Goal: Transaction & Acquisition: Purchase product/service

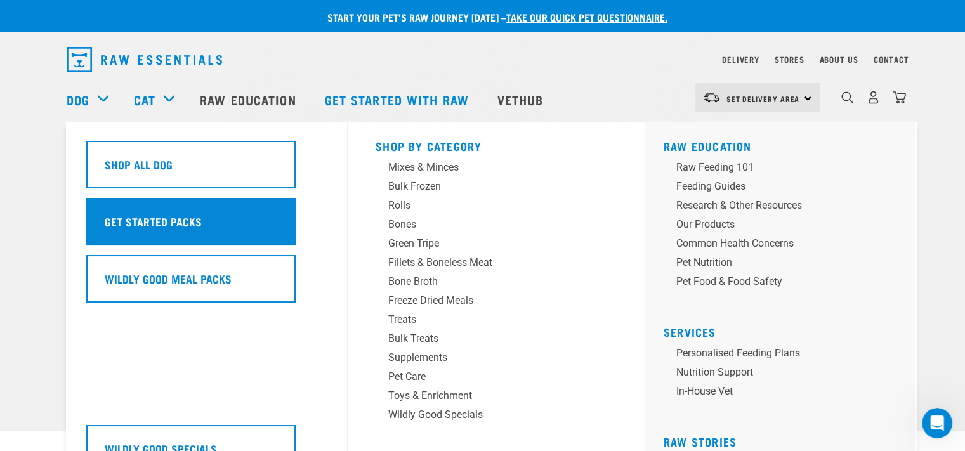
click at [221, 222] on div "Get Started Packs" at bounding box center [190, 222] width 209 height 48
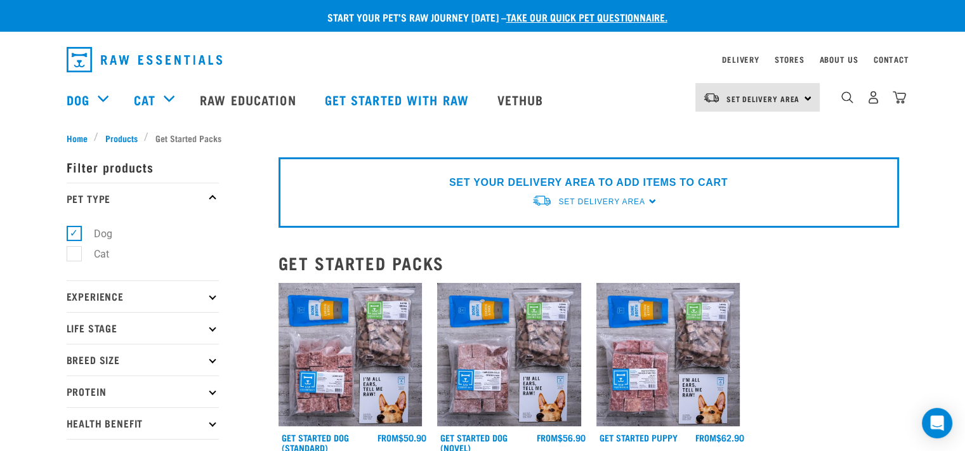
scroll to position [63, 0]
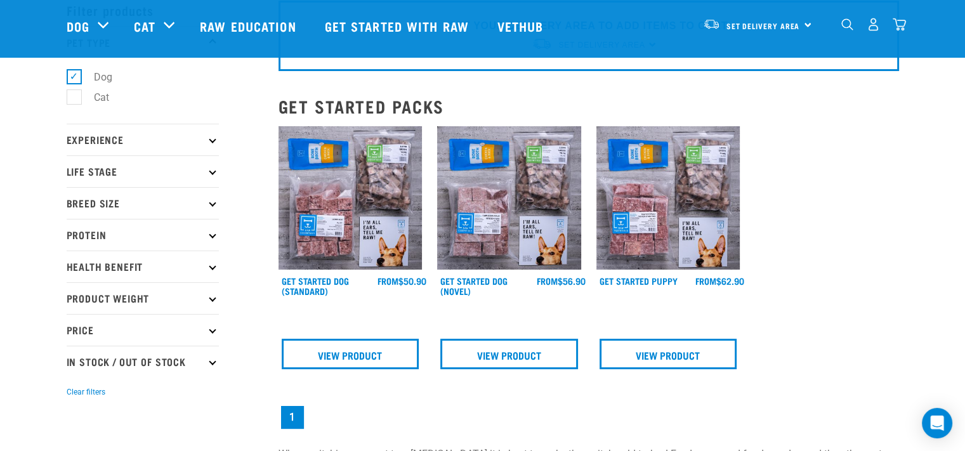
click at [99, 145] on p "Experience" at bounding box center [143, 140] width 152 height 32
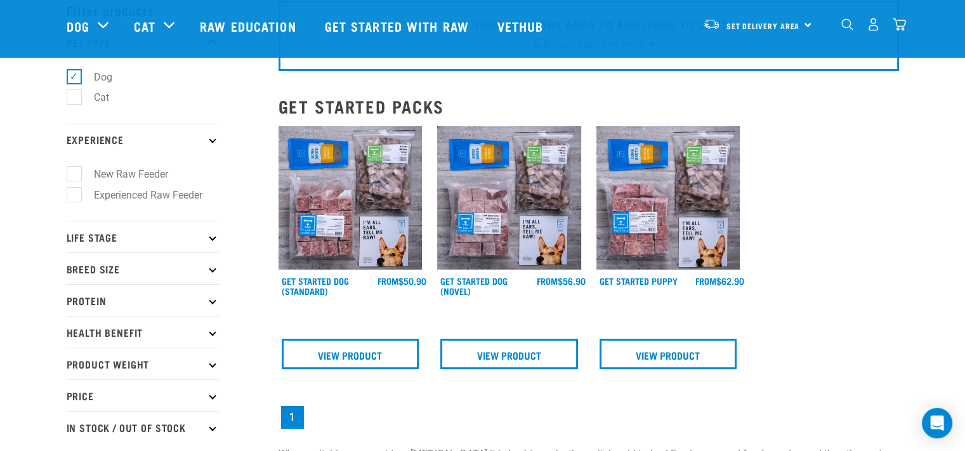
click at [148, 233] on p "Life Stage" at bounding box center [143, 237] width 152 height 32
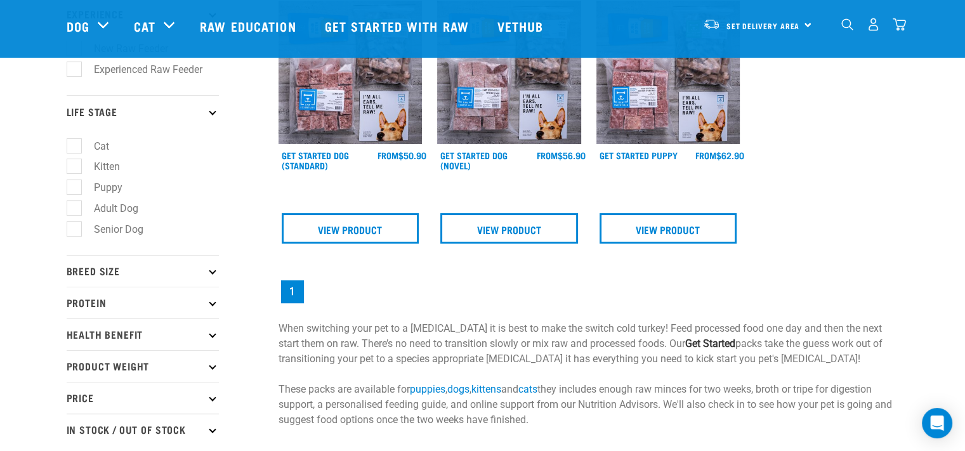
scroll to position [190, 0]
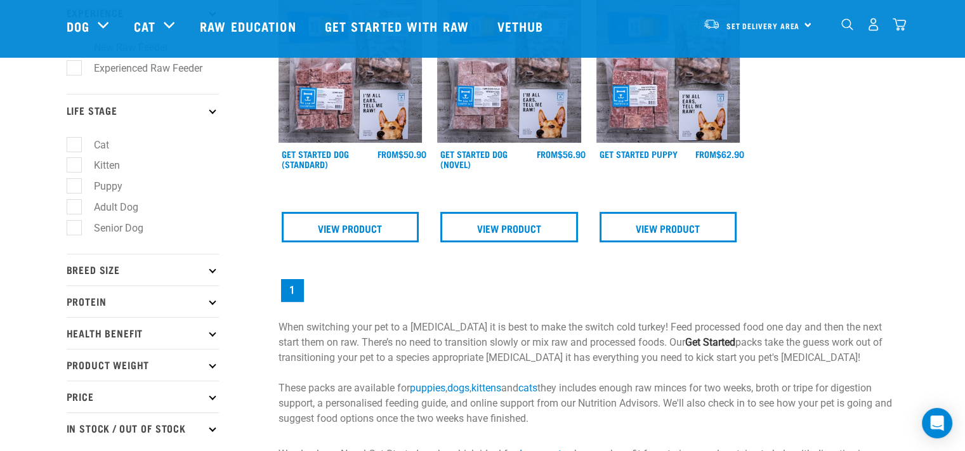
click at [116, 271] on p "Breed Size" at bounding box center [143, 270] width 152 height 32
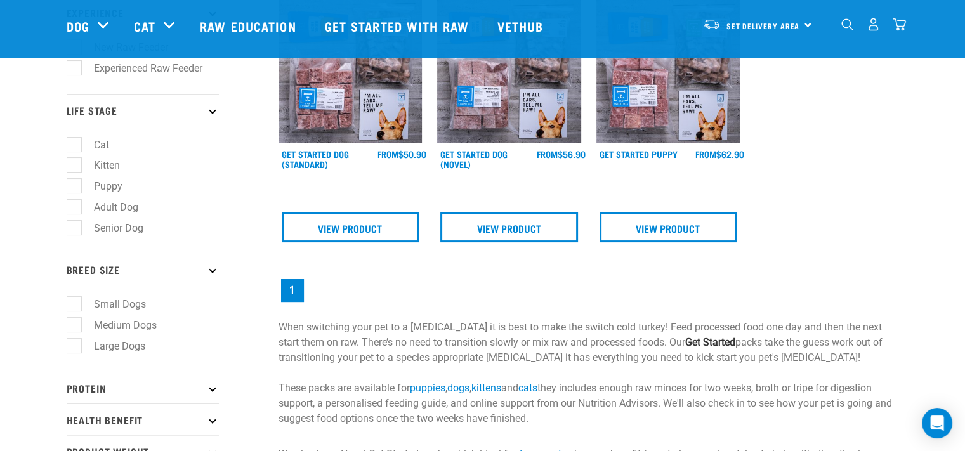
click at [119, 327] on label "Medium Dogs" at bounding box center [118, 325] width 88 height 16
click at [75, 327] on input "Medium Dogs" at bounding box center [71, 323] width 8 height 8
checkbox input "true"
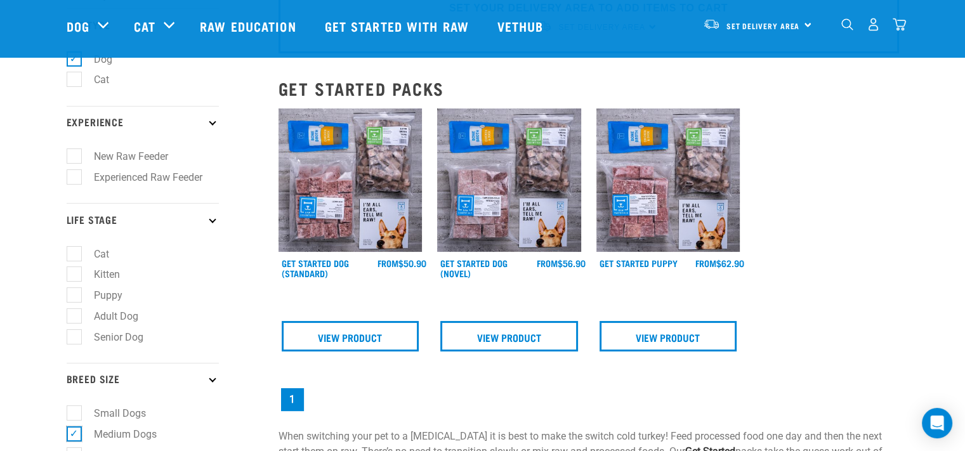
scroll to position [0, 0]
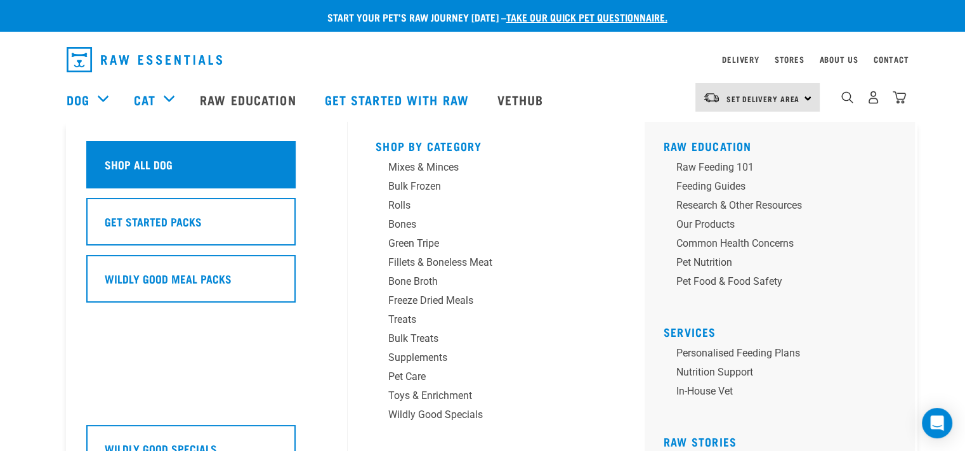
click at [140, 156] on h5 "Shop All Dog" at bounding box center [139, 164] width 68 height 16
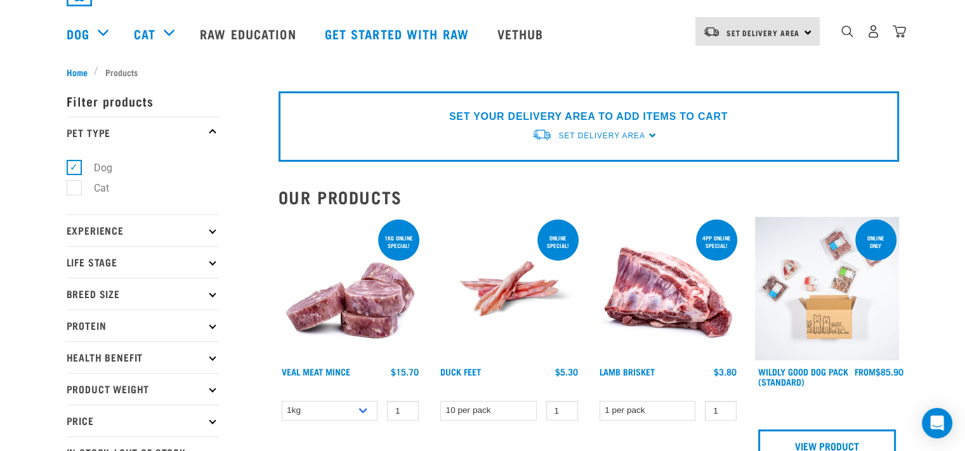
scroll to position [127, 0]
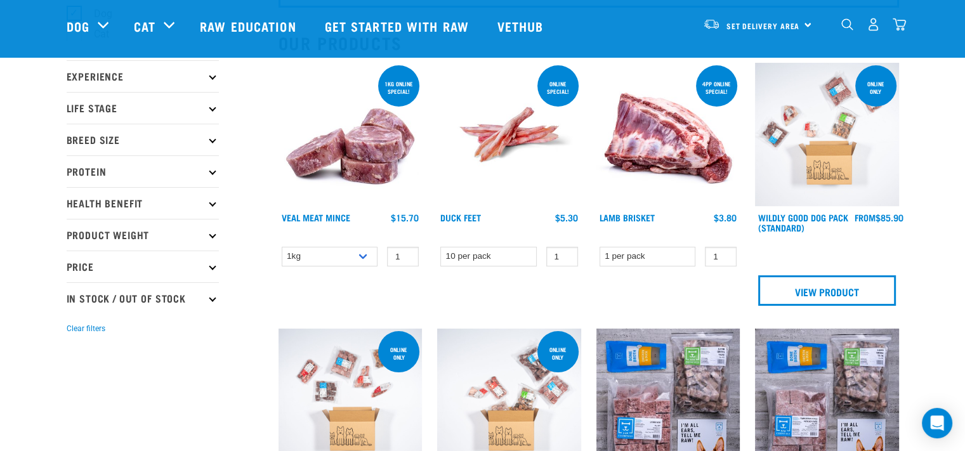
click at [145, 86] on p "Experience" at bounding box center [143, 76] width 152 height 32
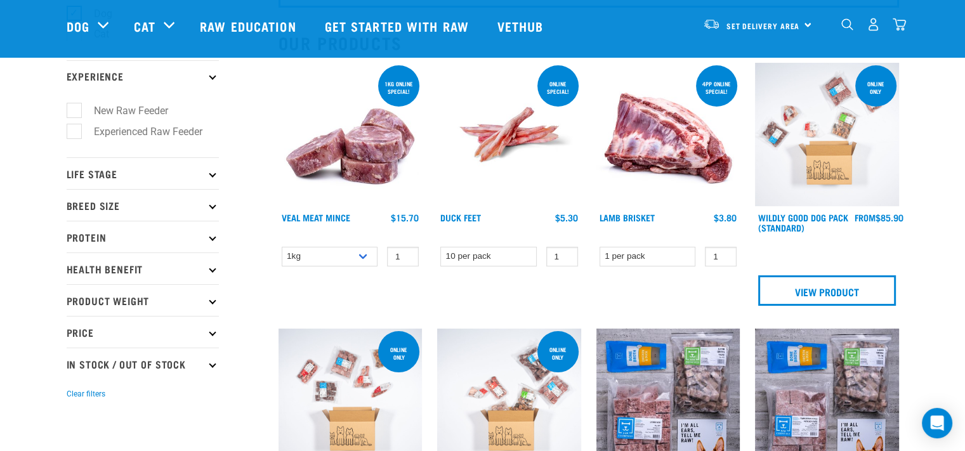
click at [128, 174] on p "Life Stage" at bounding box center [143, 173] width 152 height 32
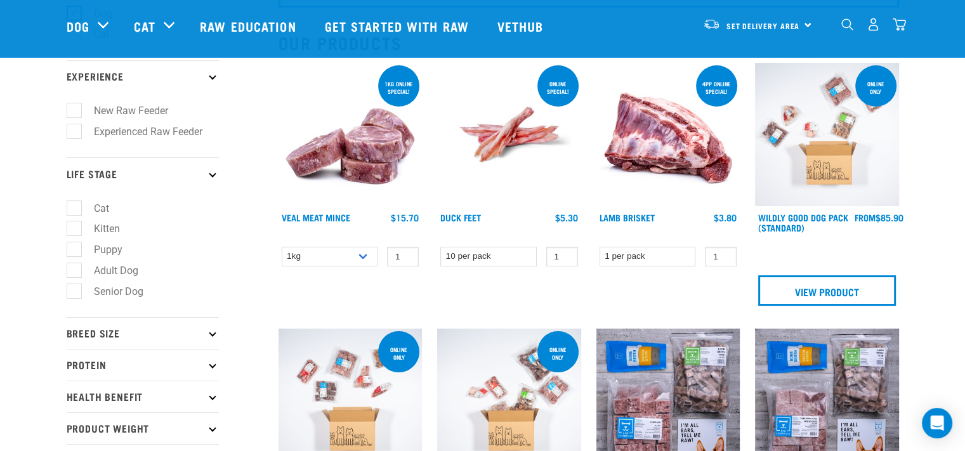
click at [110, 274] on label "Adult Dog" at bounding box center [109, 271] width 70 height 16
click at [75, 272] on input "Adult Dog" at bounding box center [71, 268] width 8 height 8
checkbox input "true"
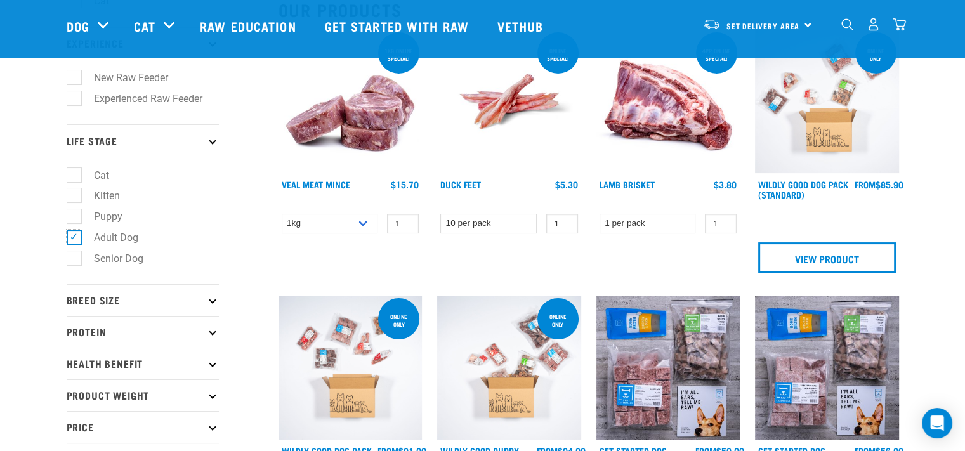
scroll to position [190, 0]
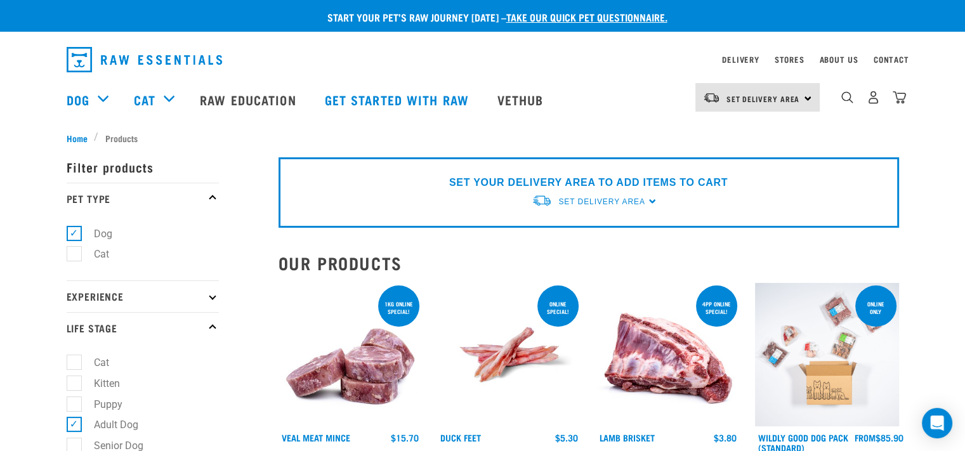
click at [141, 322] on p "Life Stage" at bounding box center [143, 328] width 152 height 32
click at [112, 322] on p "Life Stage" at bounding box center [143, 328] width 152 height 32
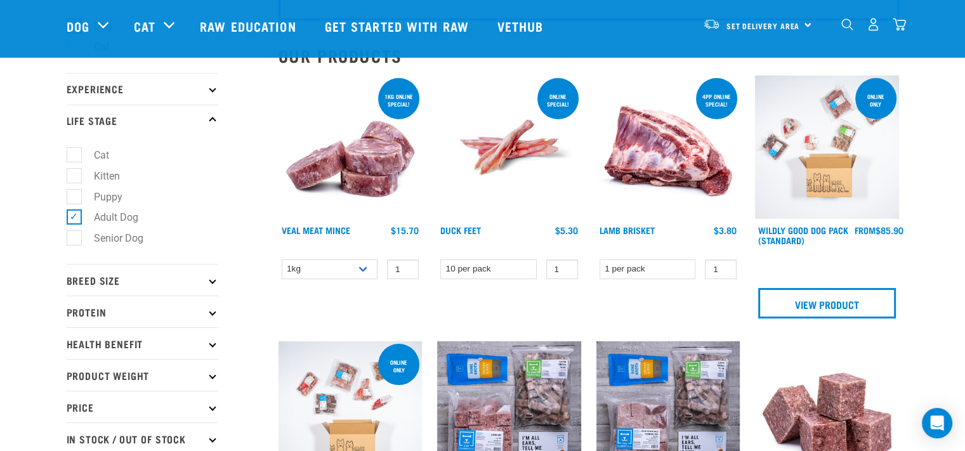
scroll to position [190, 0]
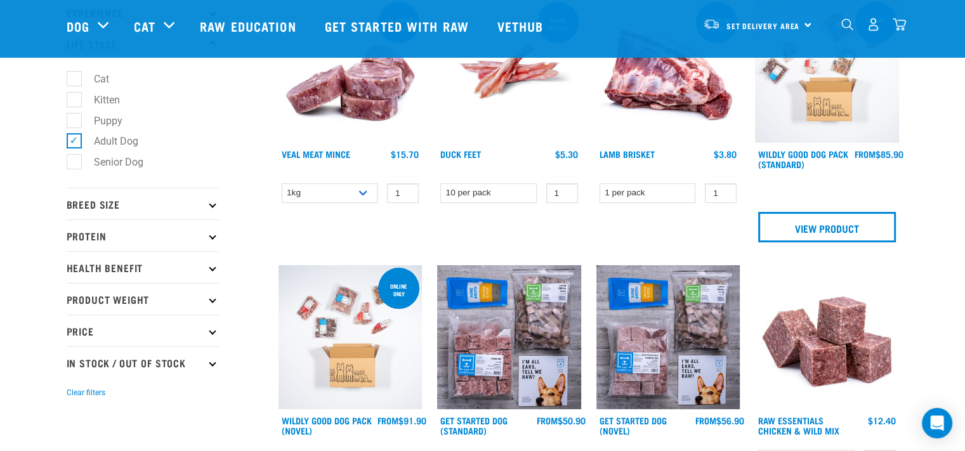
click at [124, 200] on p "Breed Size" at bounding box center [143, 204] width 152 height 32
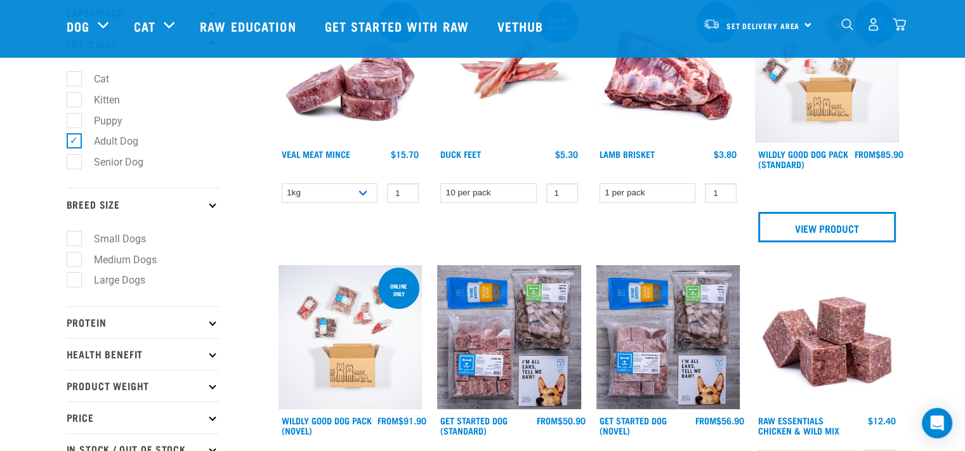
click at [95, 265] on label "Medium Dogs" at bounding box center [118, 260] width 88 height 16
click at [75, 261] on input "Medium Dogs" at bounding box center [71, 257] width 8 height 8
checkbox input "true"
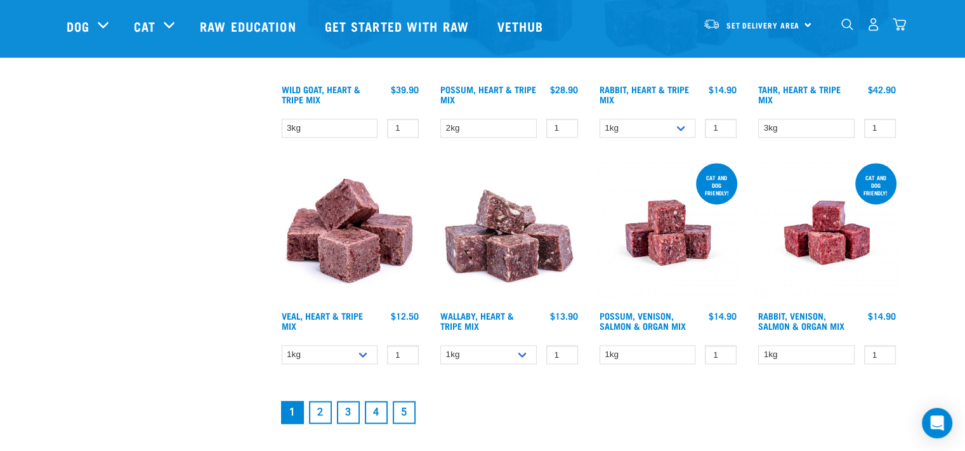
scroll to position [1713, 0]
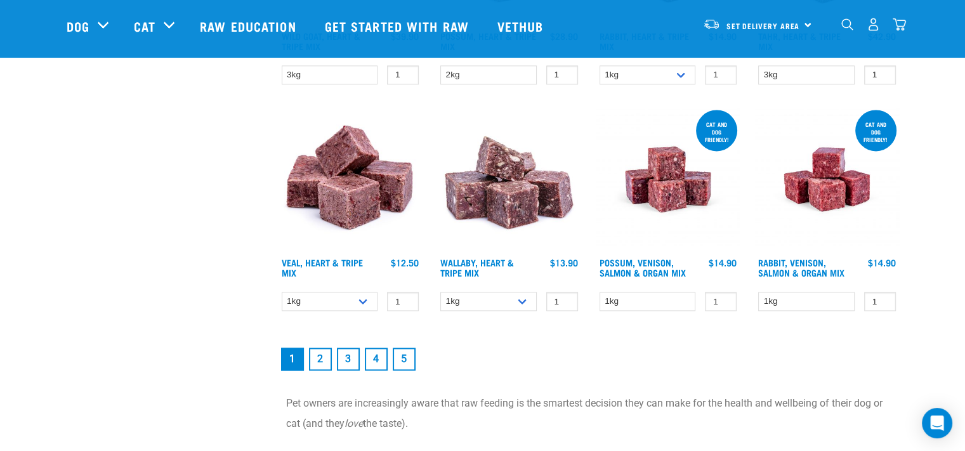
click at [322, 362] on link "2" at bounding box center [320, 359] width 23 height 23
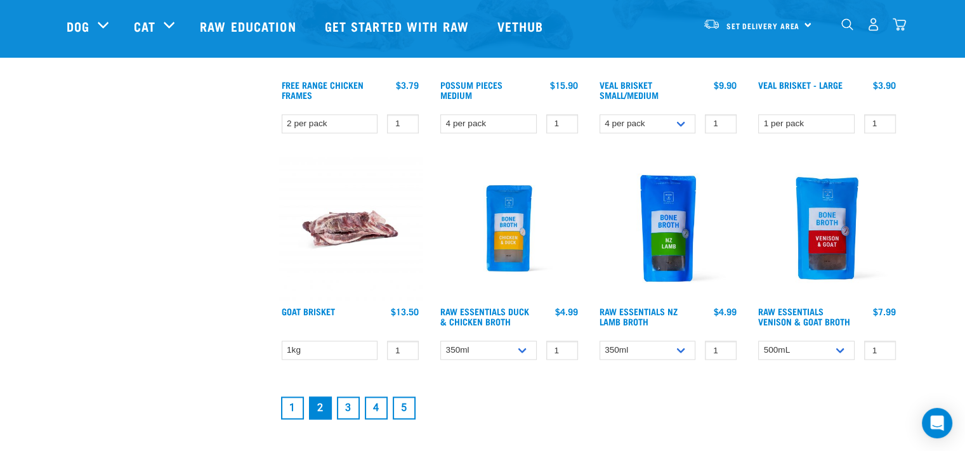
scroll to position [1650, 0]
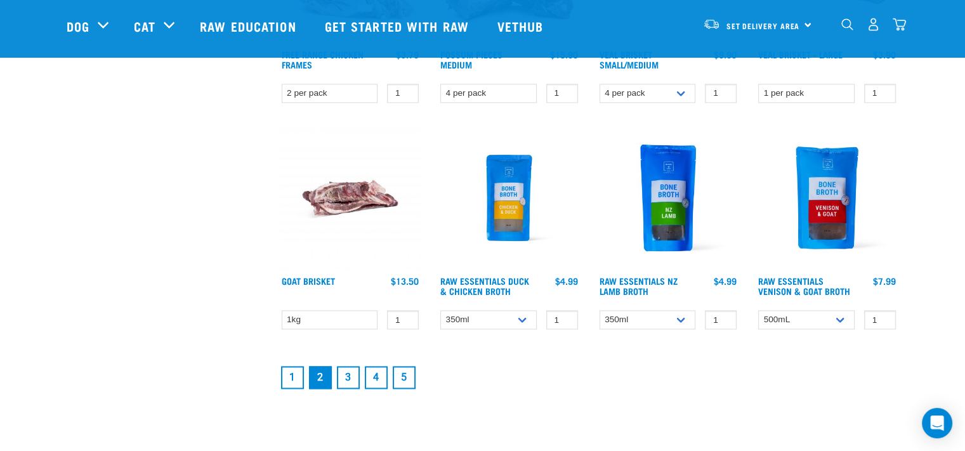
click at [297, 371] on link "1" at bounding box center [292, 377] width 23 height 23
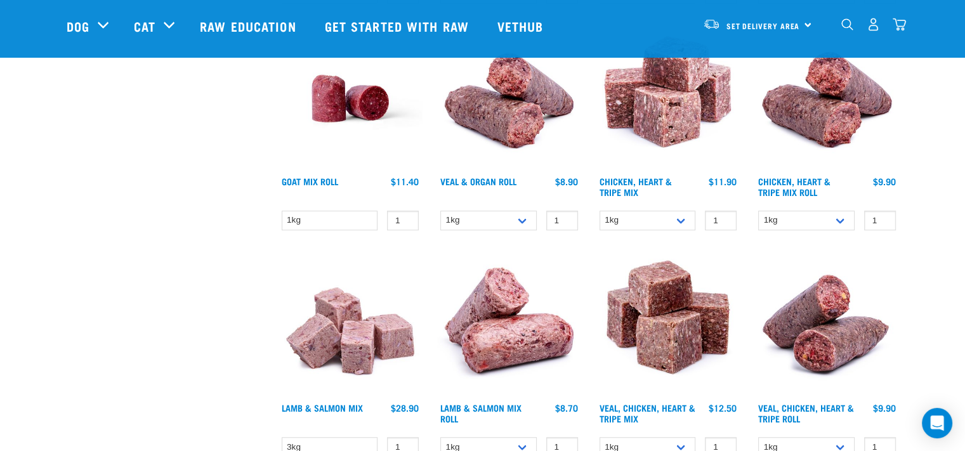
scroll to position [888, 0]
click at [357, 337] on img at bounding box center [351, 325] width 144 height 144
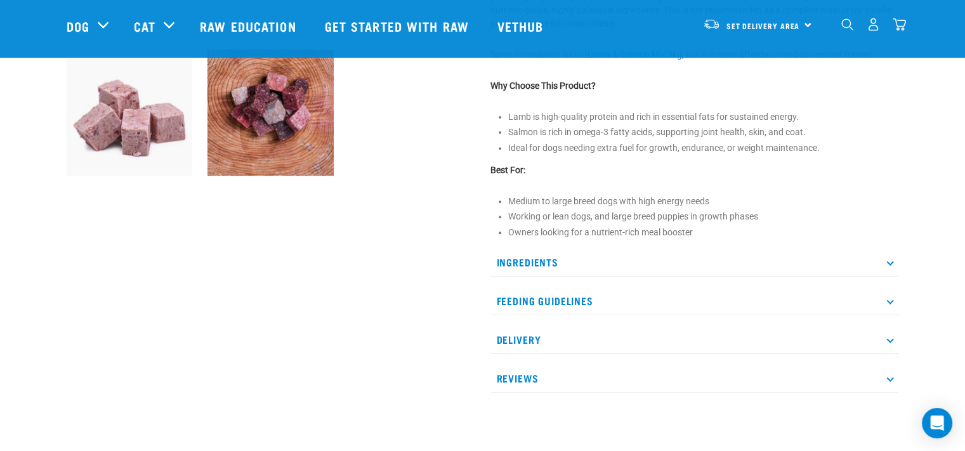
scroll to position [508, 0]
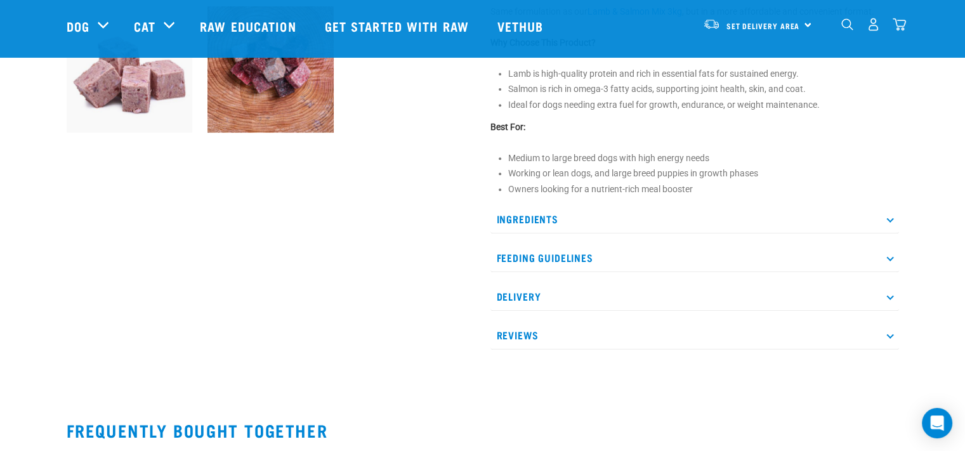
click at [537, 218] on p "Ingredients" at bounding box center [694, 219] width 409 height 29
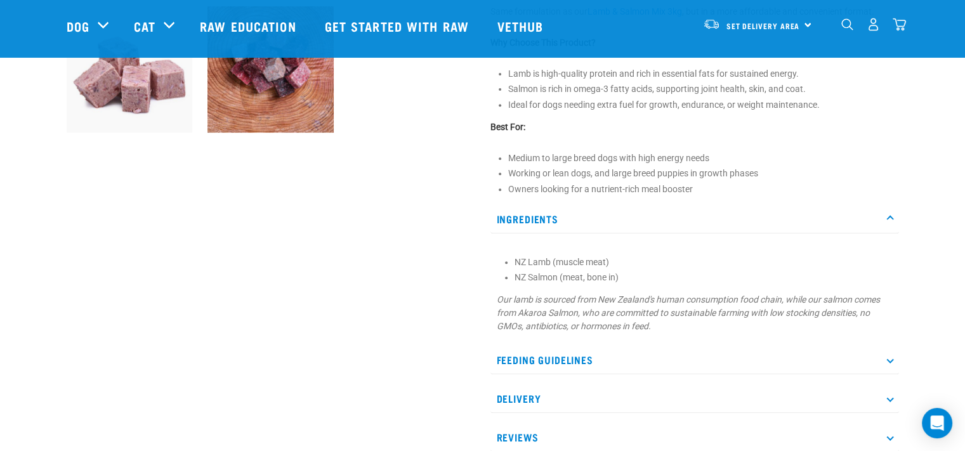
click at [535, 218] on p "Ingredients" at bounding box center [694, 219] width 409 height 29
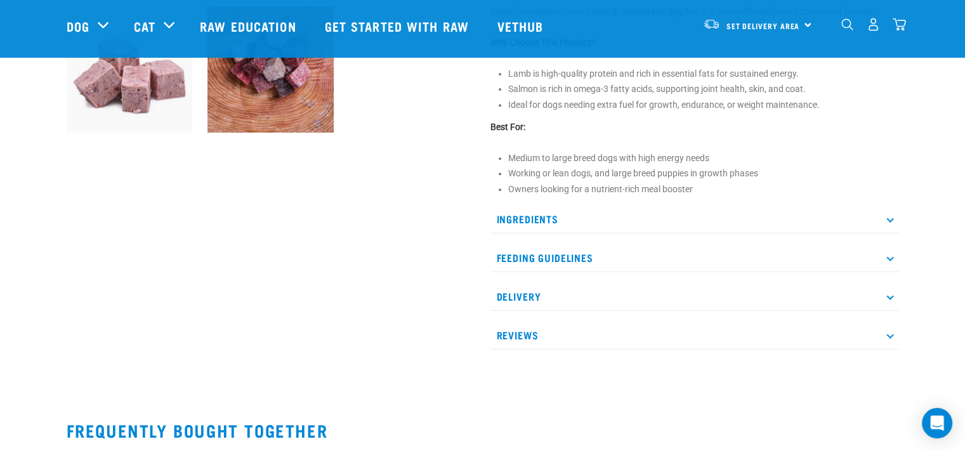
click at [546, 259] on p "Feeding Guidelines" at bounding box center [694, 258] width 409 height 29
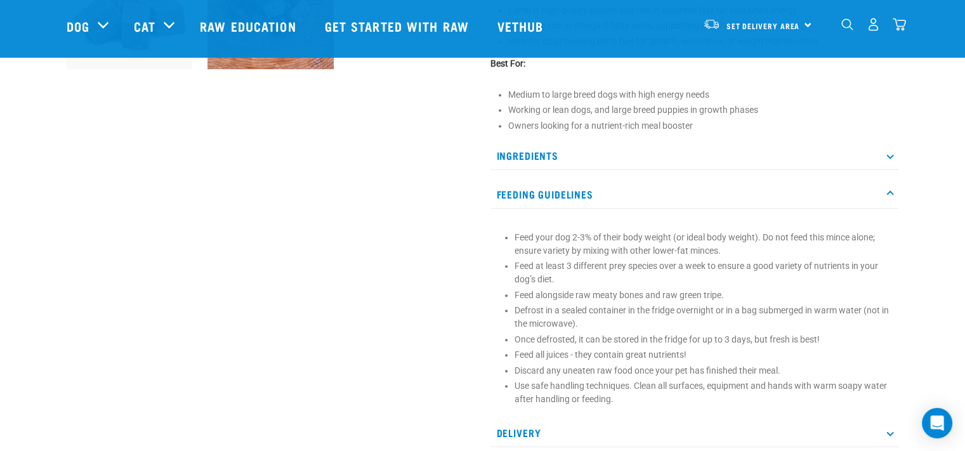
scroll to position [634, 0]
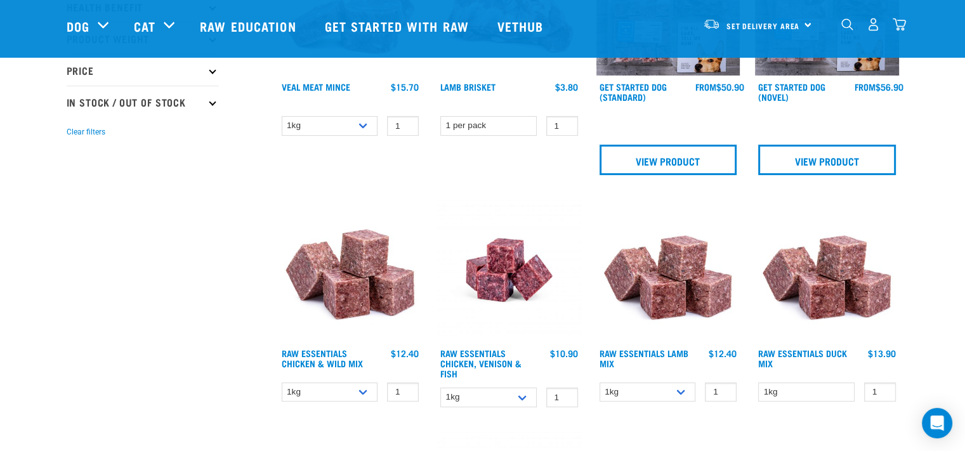
scroll to position [126, 0]
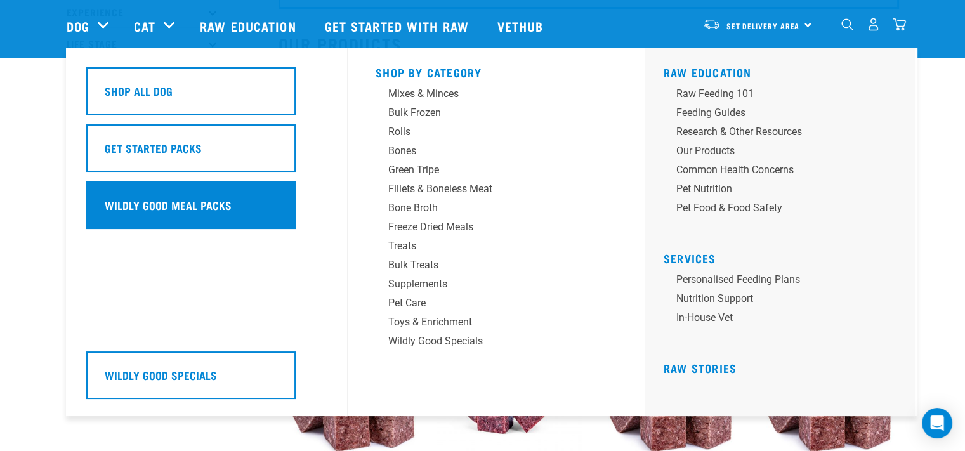
click at [172, 217] on div "Wildly Good Meal Packs" at bounding box center [190, 205] width 209 height 48
click at [187, 207] on h5 "Wildly Good Meal Packs" at bounding box center [168, 205] width 127 height 16
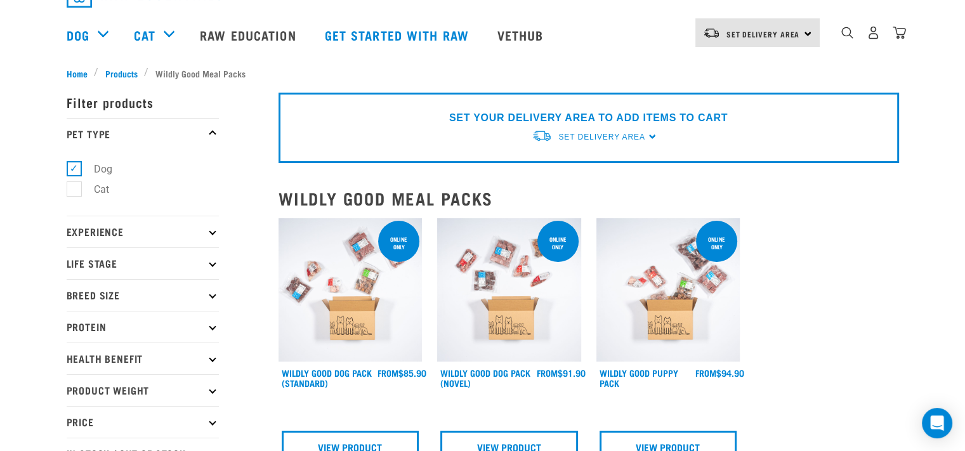
scroll to position [127, 0]
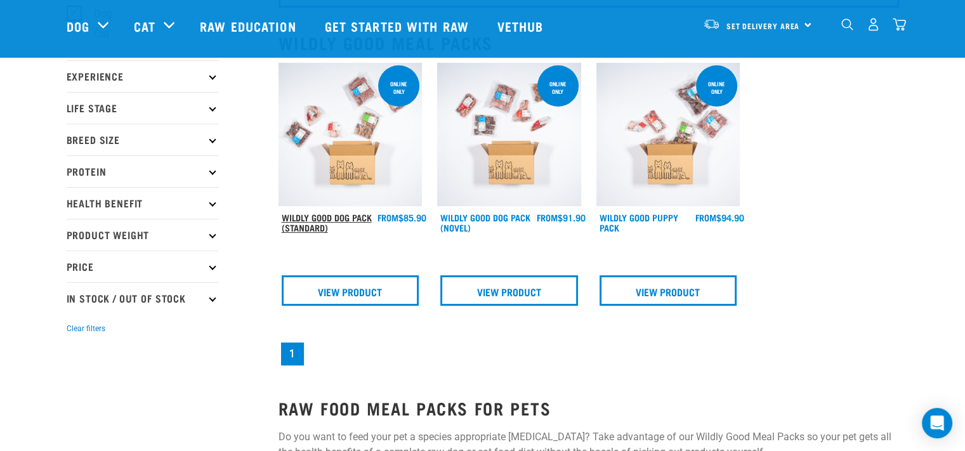
click at [353, 218] on link "Wildly Good Dog Pack (Standard)" at bounding box center [327, 222] width 90 height 15
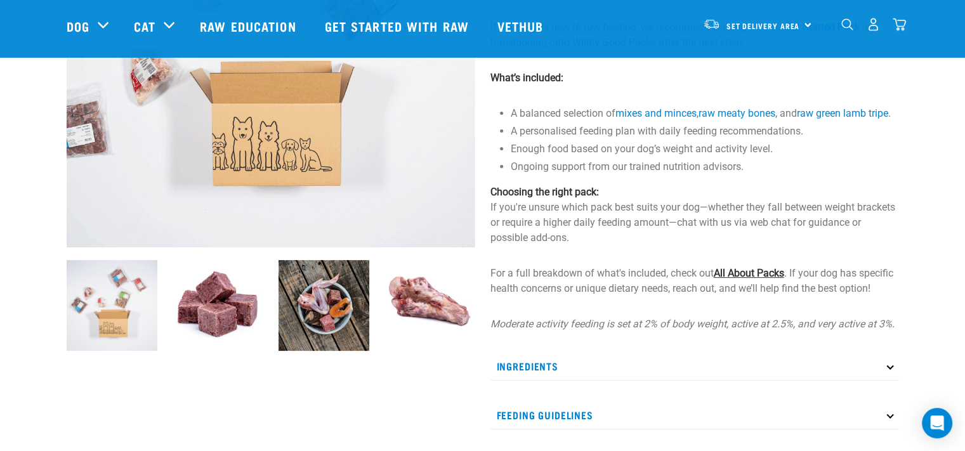
scroll to position [381, 0]
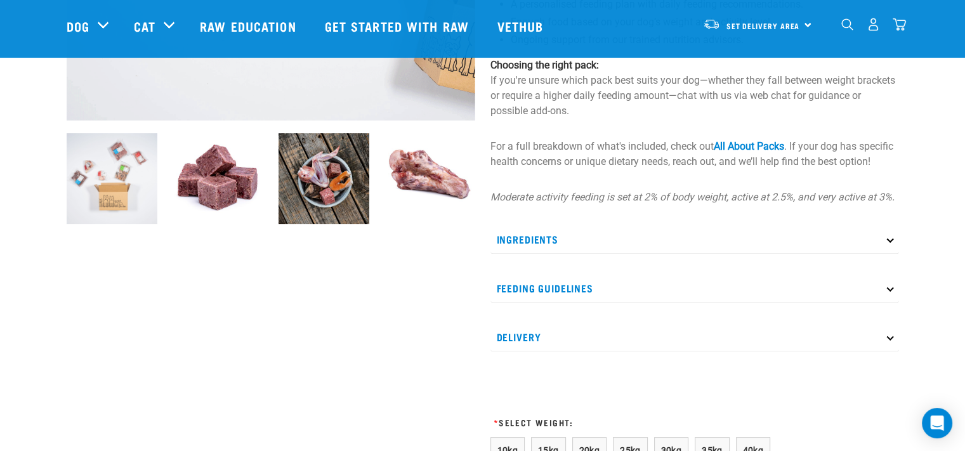
click at [574, 303] on p "Feeding Guidelines" at bounding box center [694, 288] width 409 height 29
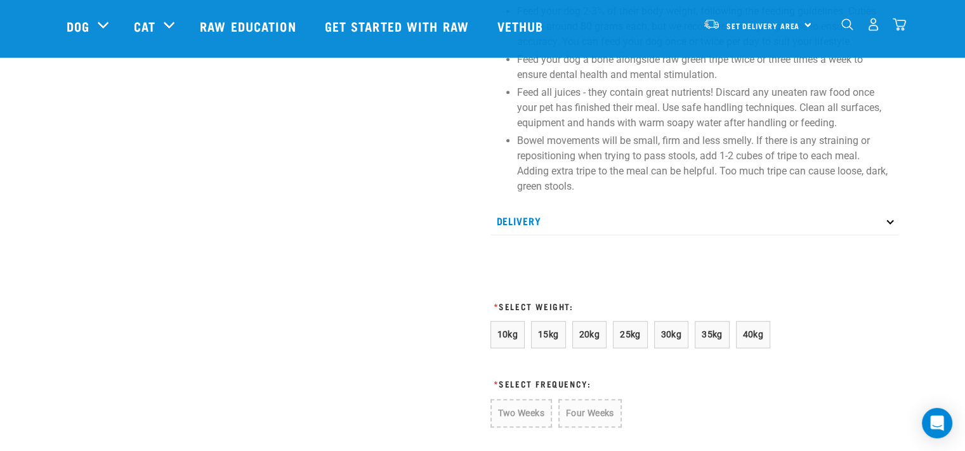
scroll to position [888, 0]
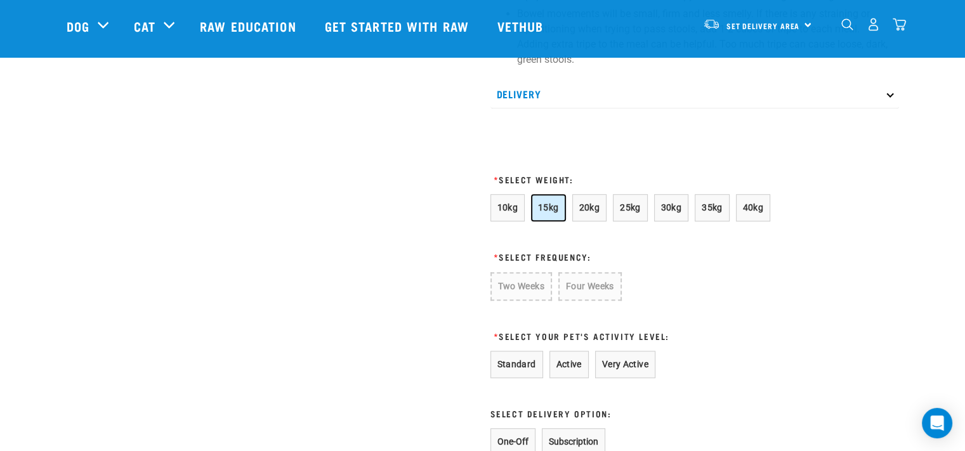
click at [560, 221] on button "15kg" at bounding box center [548, 207] width 35 height 27
click at [582, 221] on button "20kg" at bounding box center [589, 207] width 35 height 27
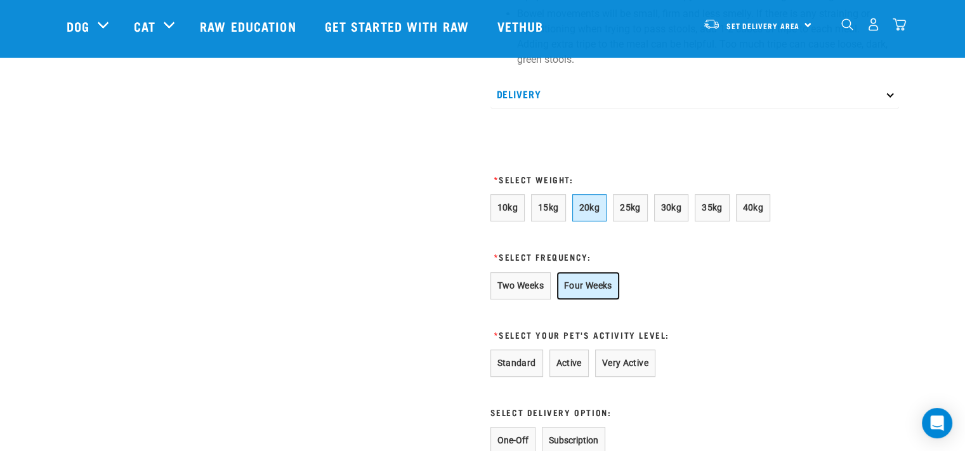
click at [580, 299] on button "Four Weeks" at bounding box center [588, 285] width 62 height 27
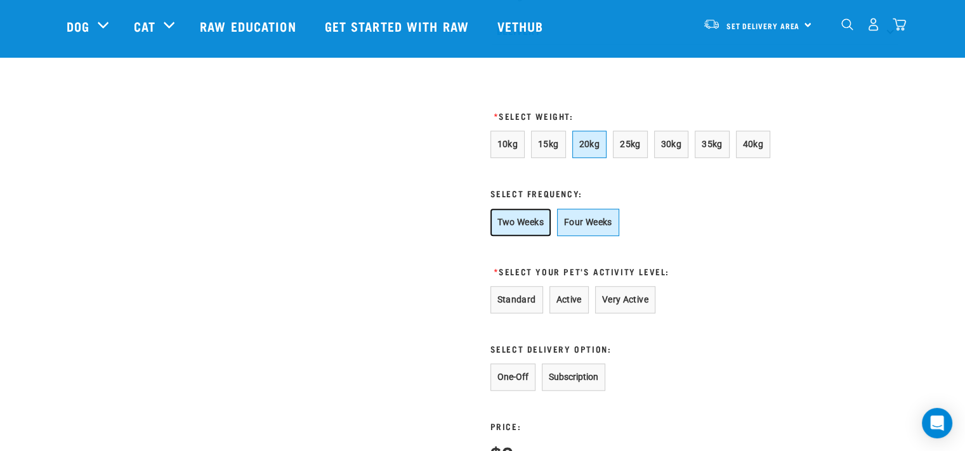
click at [542, 236] on button "Two Weeks" at bounding box center [520, 222] width 60 height 27
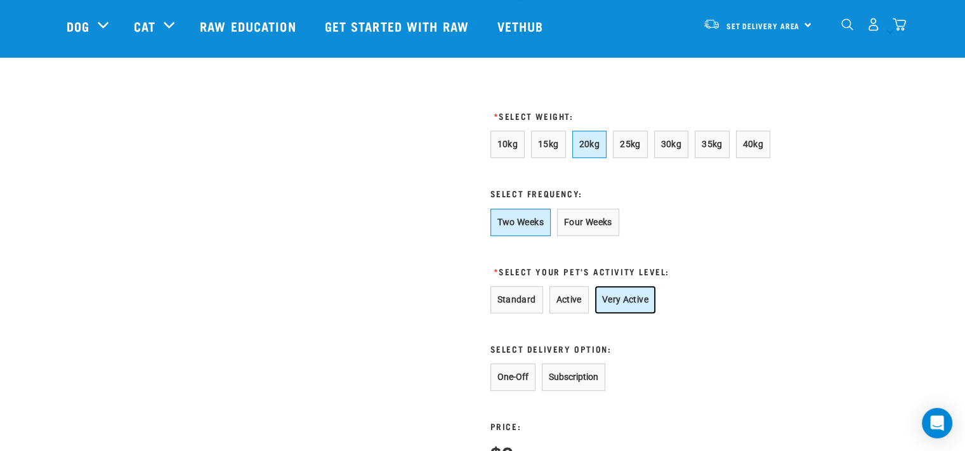
click at [609, 313] on button "Very Active" at bounding box center [625, 299] width 60 height 27
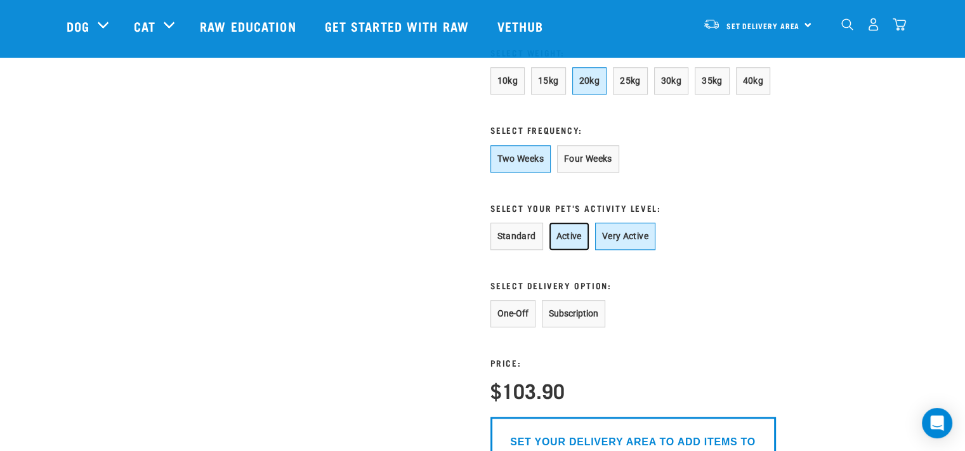
click at [570, 245] on button "Active" at bounding box center [568, 236] width 39 height 27
click at [614, 250] on button "Very Active" at bounding box center [625, 236] width 60 height 27
click at [574, 250] on button "Active" at bounding box center [568, 236] width 39 height 27
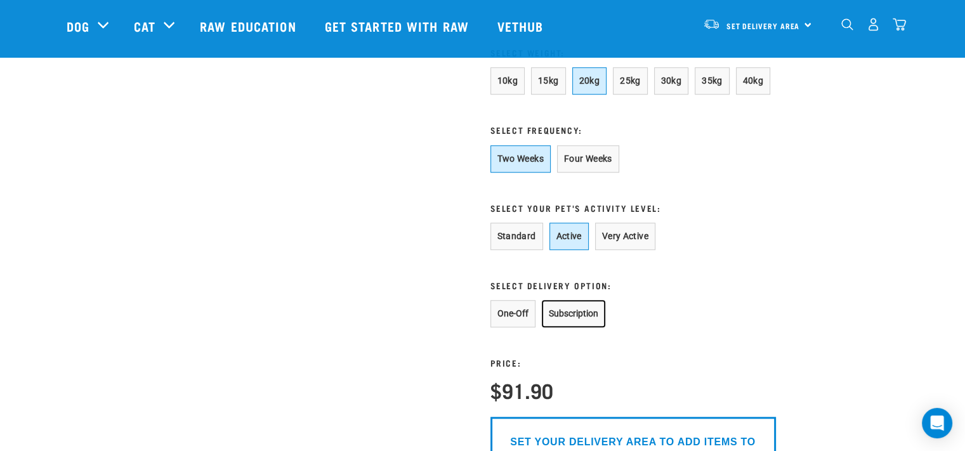
click at [578, 327] on button "Subscription" at bounding box center [573, 313] width 63 height 27
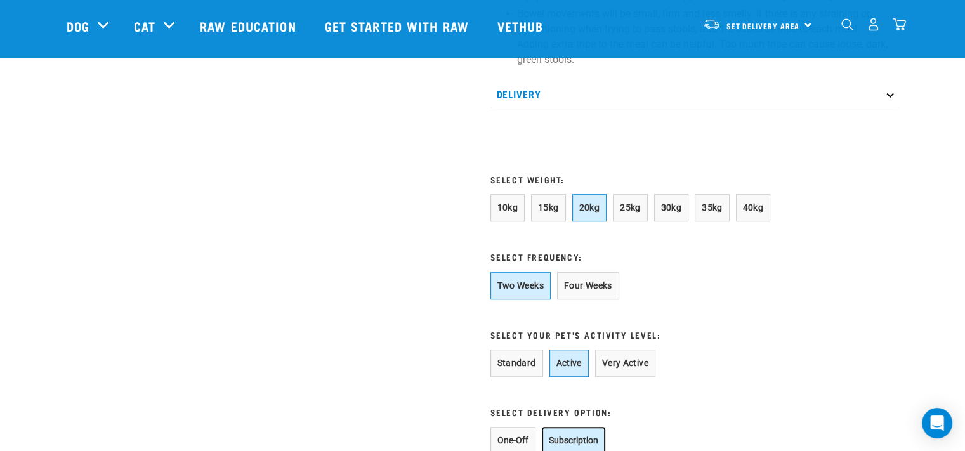
scroll to position [698, 0]
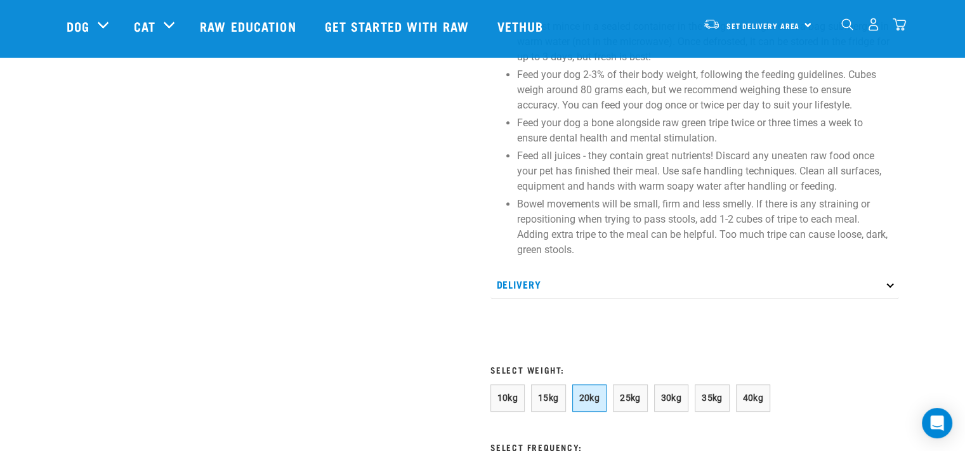
click at [508, 299] on p "Delivery" at bounding box center [694, 284] width 409 height 29
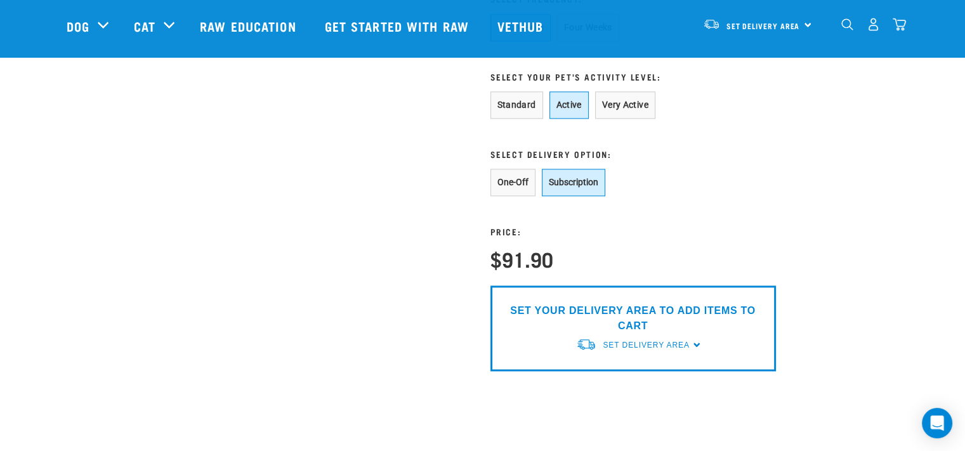
scroll to position [1650, 0]
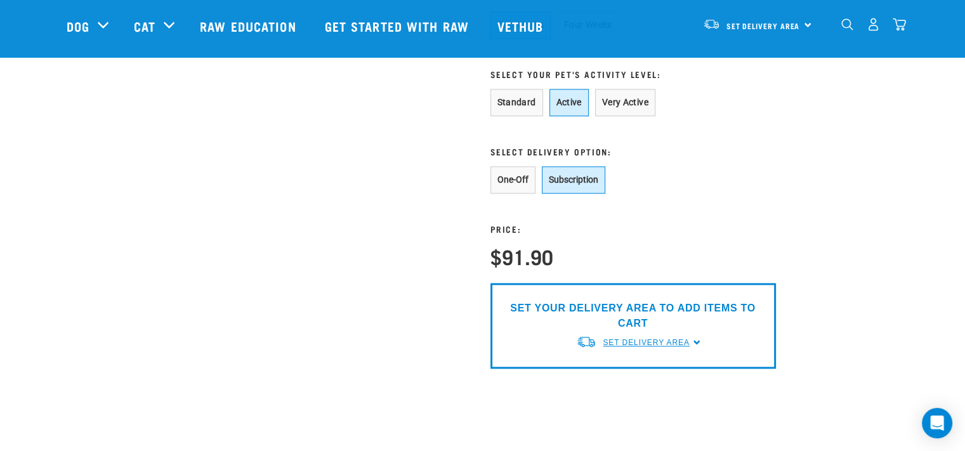
click at [603, 343] on span "Set Delivery Area" at bounding box center [646, 342] width 86 height 9
click at [620, 367] on link "[GEOGRAPHIC_DATA]" at bounding box center [639, 372] width 126 height 21
click at [662, 340] on span "Set Delivery Area" at bounding box center [646, 342] width 86 height 9
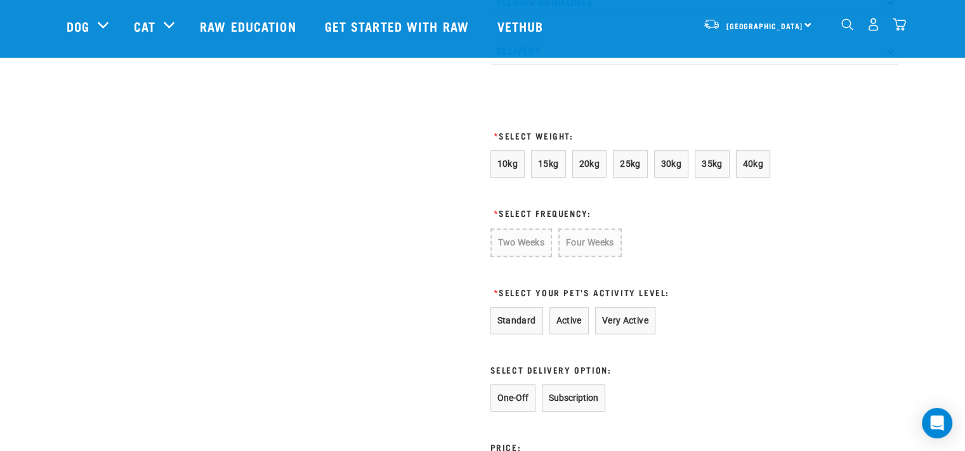
scroll to position [794, 0]
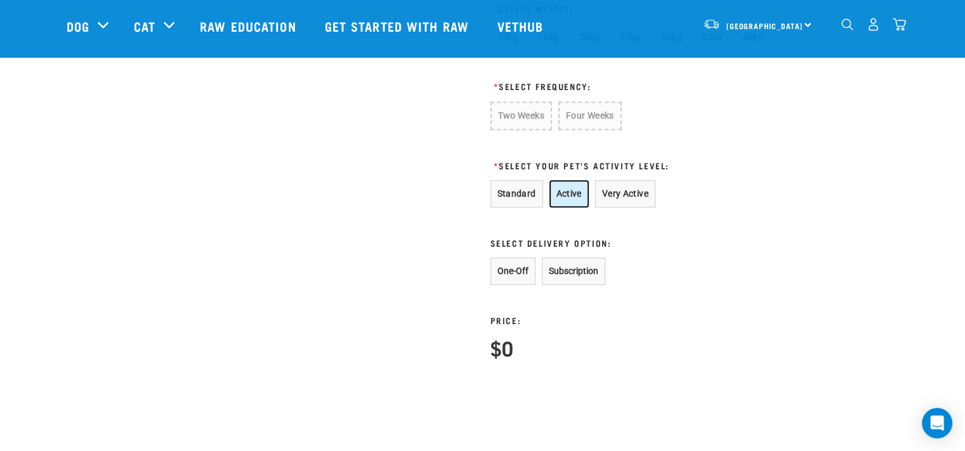
click at [563, 207] on button "Active" at bounding box center [568, 193] width 39 height 27
click at [563, 285] on button "Subscription" at bounding box center [573, 271] width 63 height 27
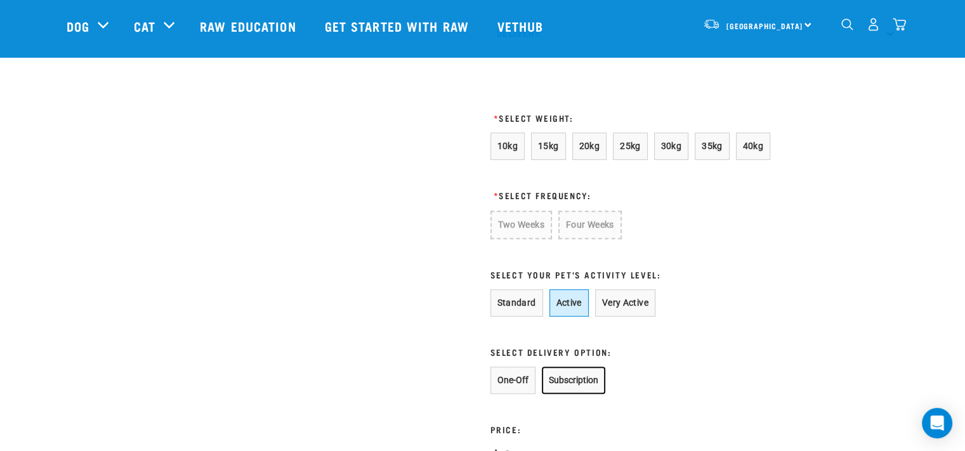
scroll to position [541, 0]
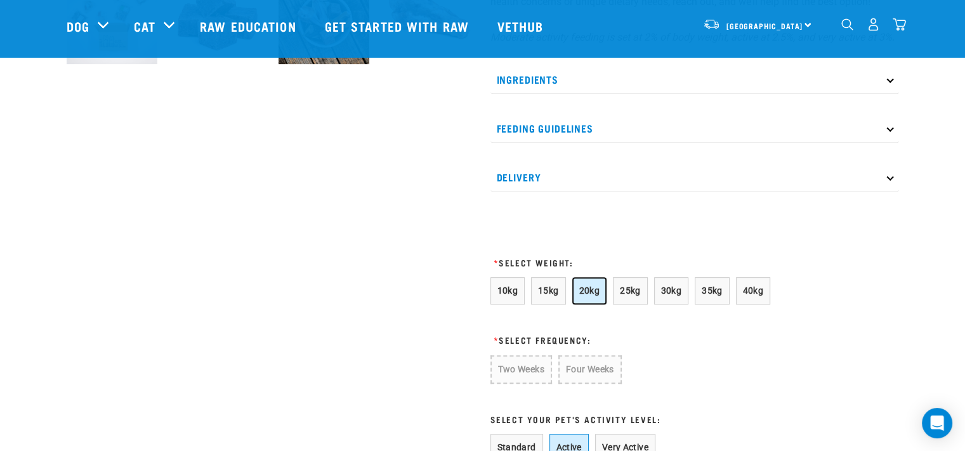
click at [587, 296] on span "20kg" at bounding box center [589, 291] width 21 height 10
click at [616, 305] on button "25kg" at bounding box center [630, 290] width 35 height 27
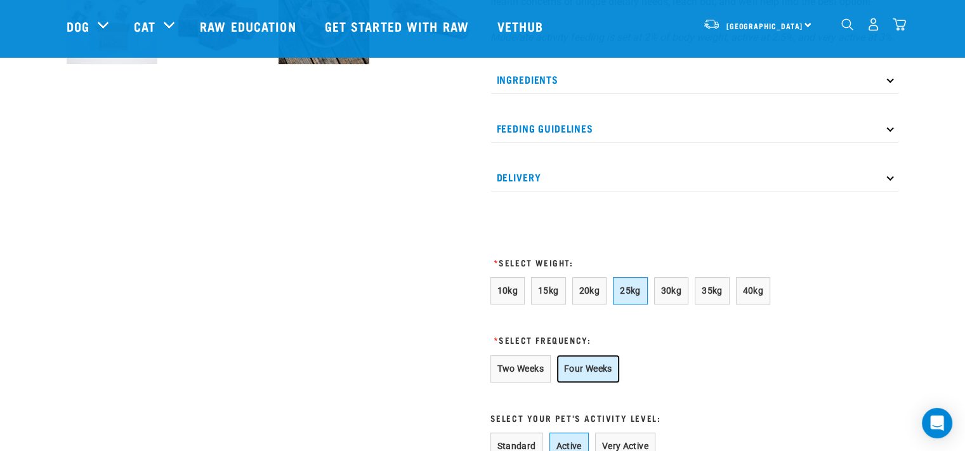
click at [588, 381] on button "Four Weeks" at bounding box center [588, 368] width 62 height 27
click at [508, 381] on button "Two Weeks" at bounding box center [520, 368] width 60 height 27
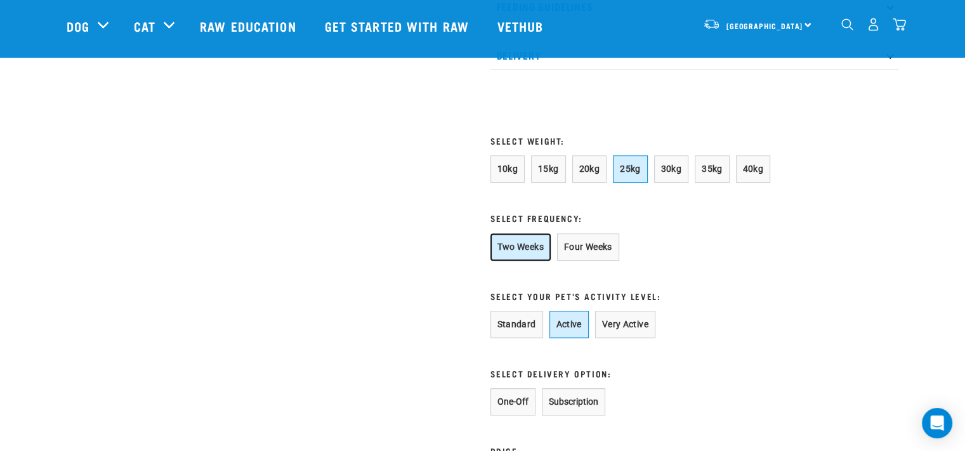
scroll to position [794, 0]
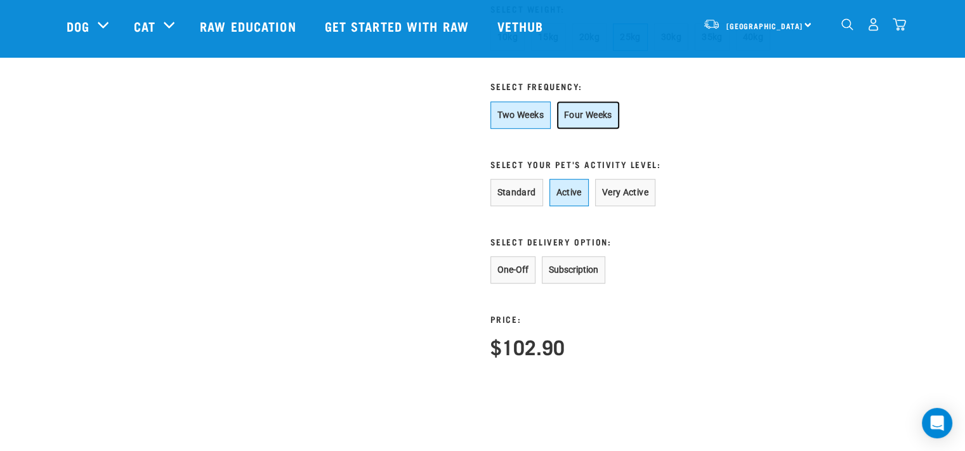
click at [584, 129] on button "Four Weeks" at bounding box center [588, 115] width 62 height 27
click at [538, 124] on button "Two Weeks" at bounding box center [520, 115] width 60 height 27
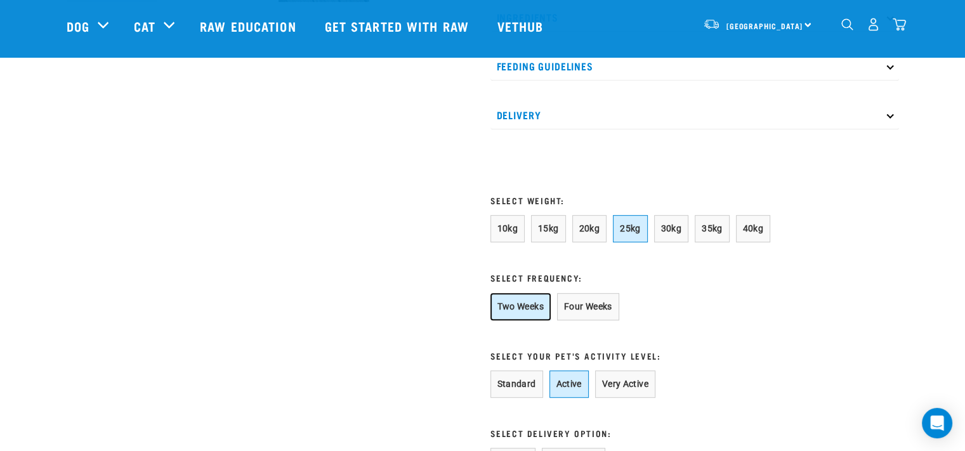
scroll to position [667, 0]
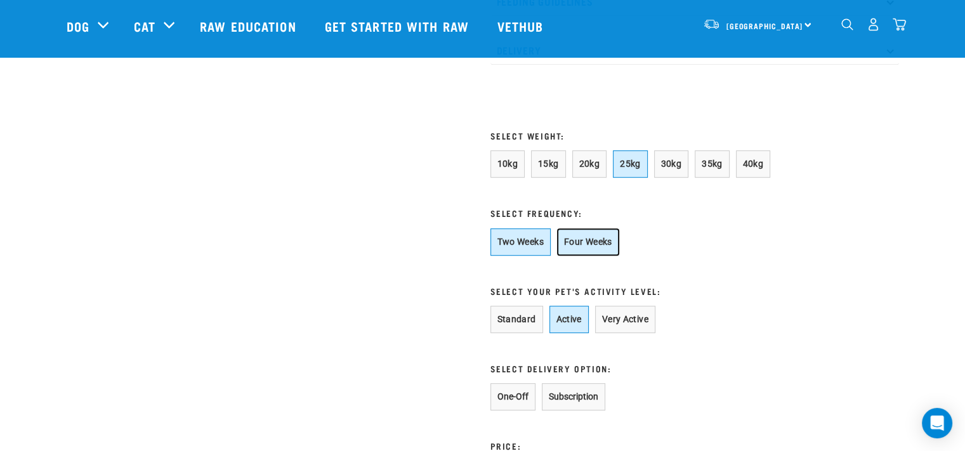
click at [609, 246] on button "Four Weeks" at bounding box center [588, 241] width 62 height 27
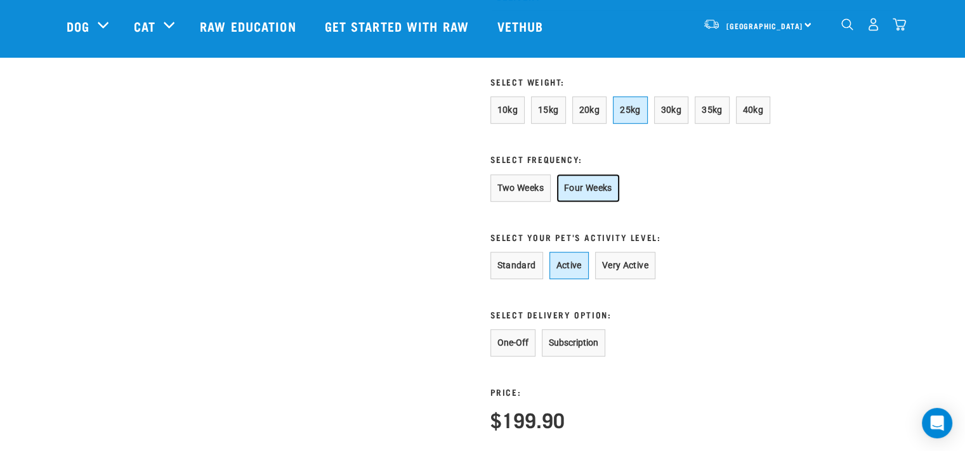
scroll to position [794, 0]
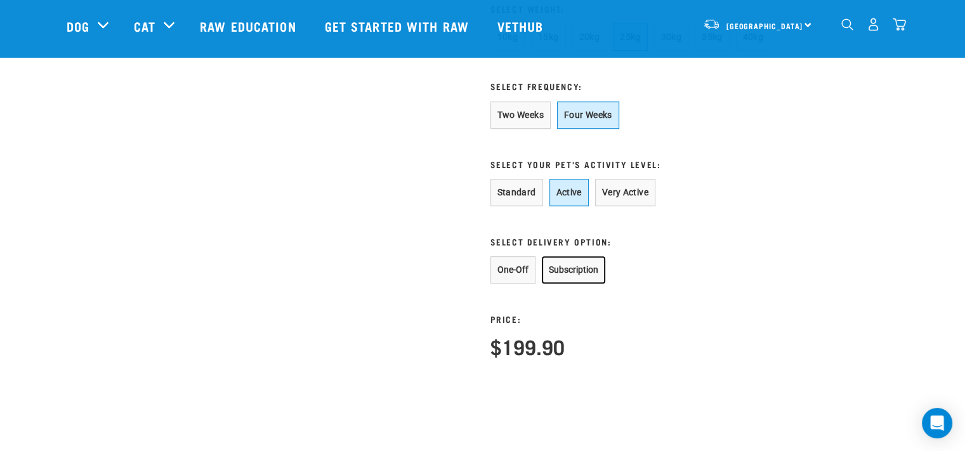
click at [576, 281] on button "Subscription" at bounding box center [573, 269] width 63 height 27
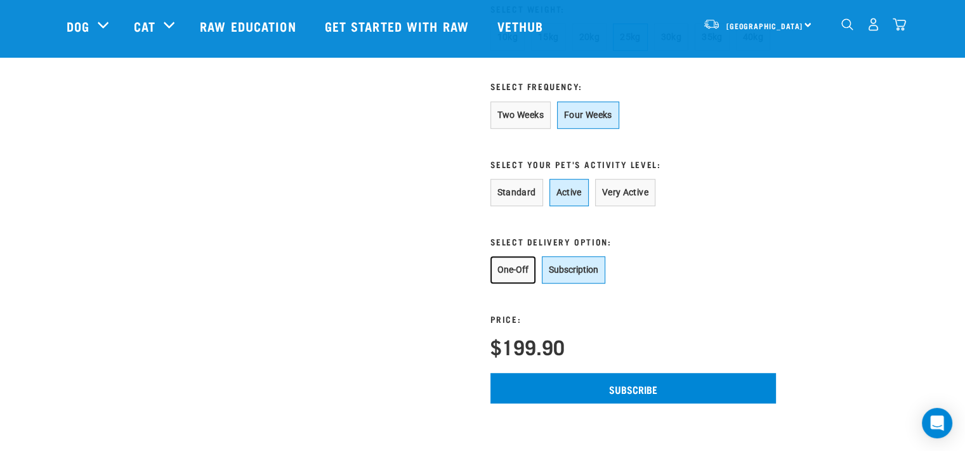
click at [511, 284] on button "One-Off" at bounding box center [512, 269] width 45 height 27
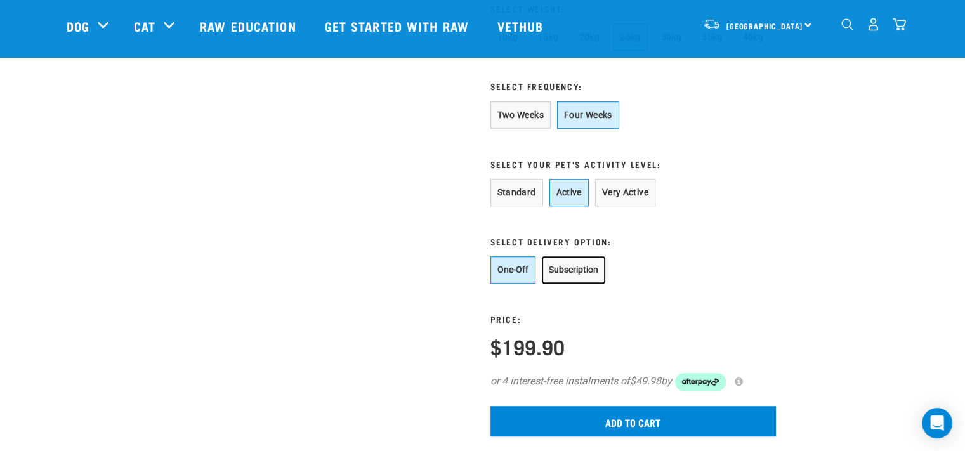
click at [579, 284] on button "Subscription" at bounding box center [573, 269] width 63 height 27
